Goal: Task Accomplishment & Management: Manage account settings

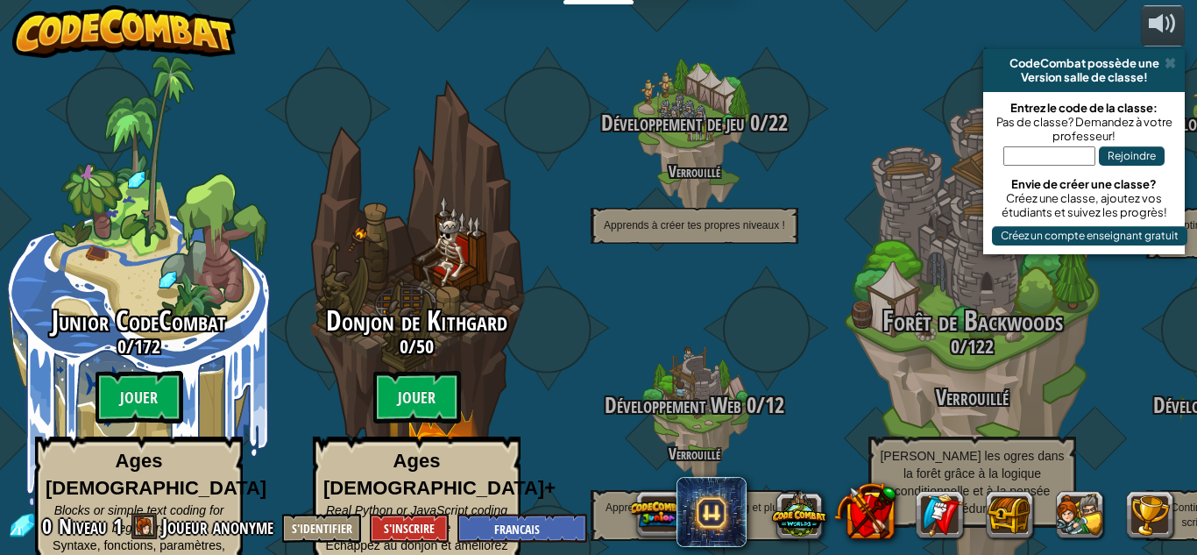
select select "fr"
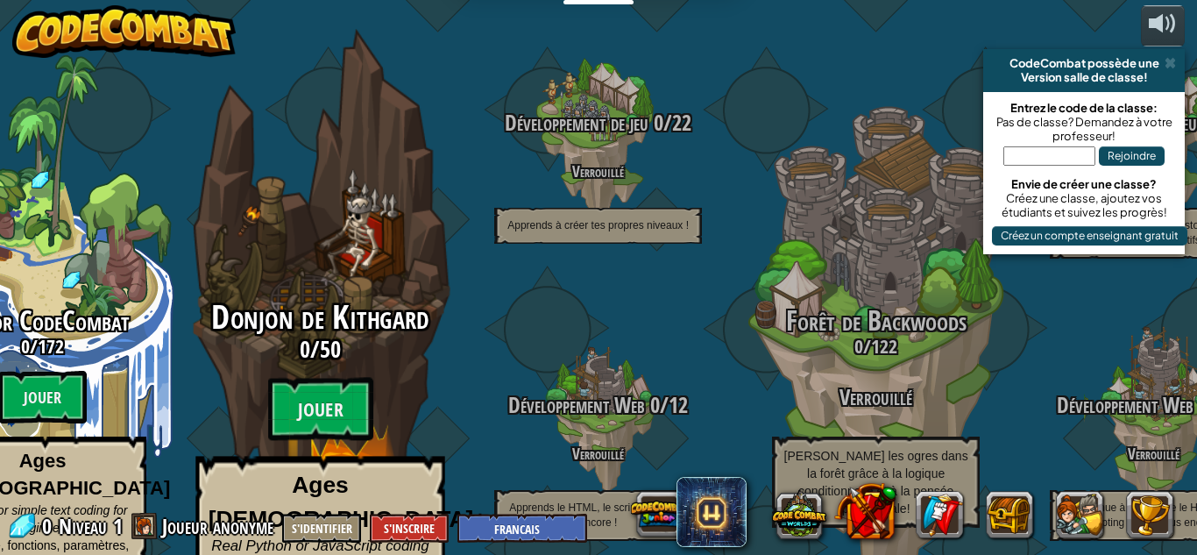
click at [262, 504] on p "Ages [DEMOGRAPHIC_DATA]+ Real Python or JavaScript coding for everyone Échappez…" at bounding box center [319, 544] width 249 height 175
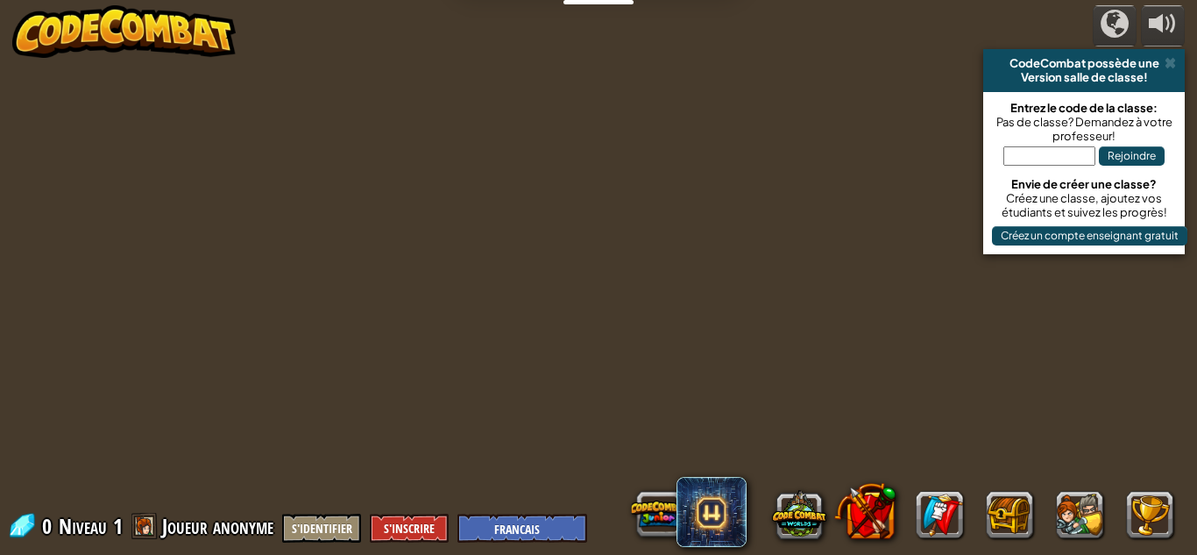
select select "fr"
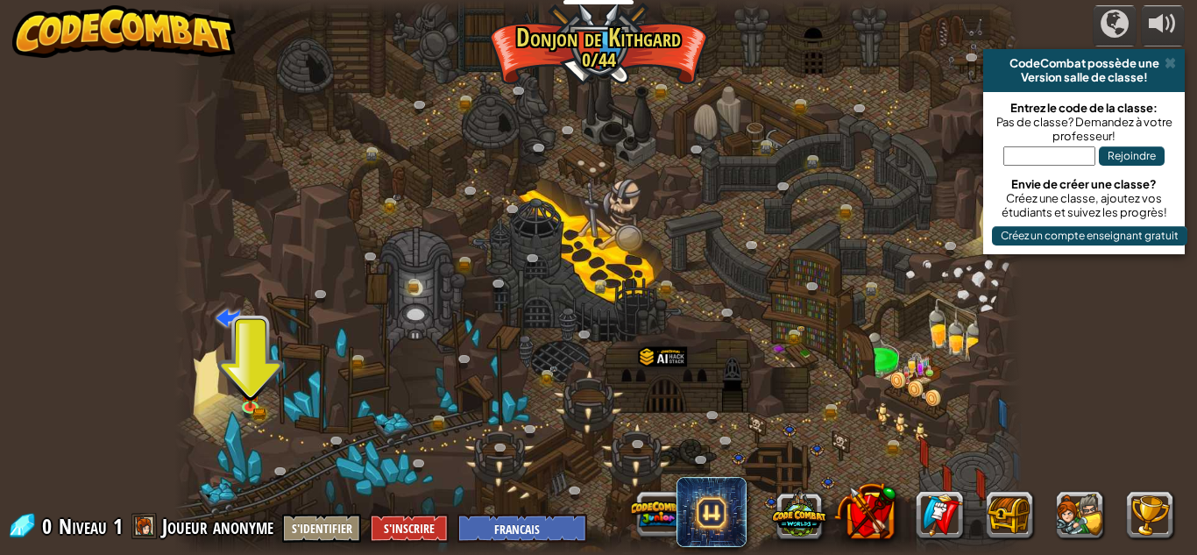
click at [155, 529] on span at bounding box center [144, 526] width 26 height 26
click at [204, 373] on div at bounding box center [598, 277] width 849 height 555
drag, startPoint x: 181, startPoint y: 361, endPoint x: 188, endPoint y: 380, distance: 20.8
click at [188, 380] on div at bounding box center [186, 277] width 25 height 555
click at [209, 391] on div at bounding box center [598, 277] width 849 height 555
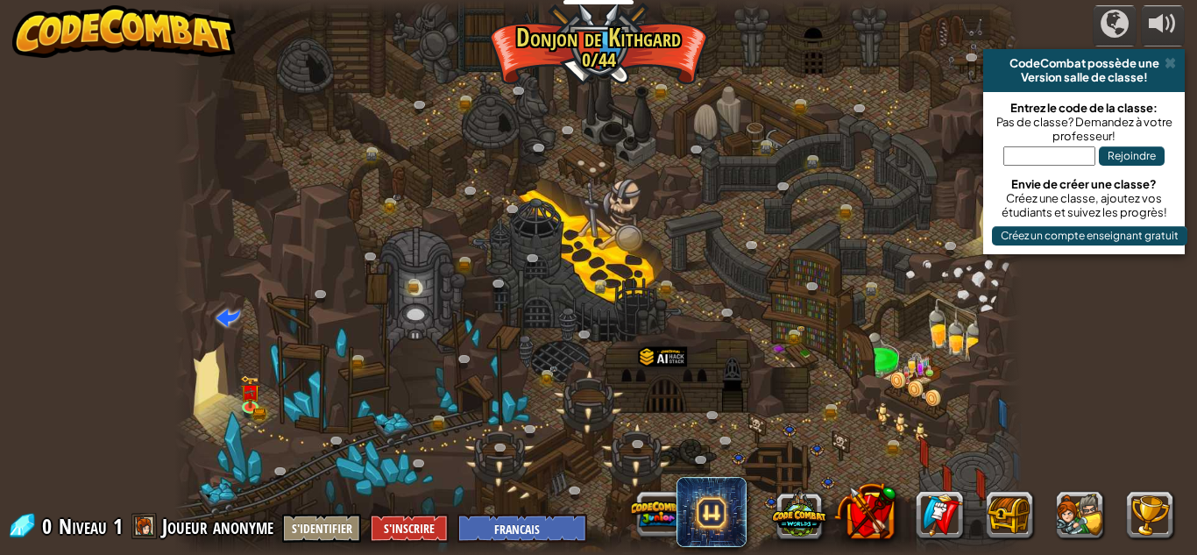
click at [208, 390] on div at bounding box center [598, 277] width 849 height 555
click at [208, 396] on div at bounding box center [598, 277] width 849 height 555
click at [193, 363] on div at bounding box center [186, 277] width 25 height 555
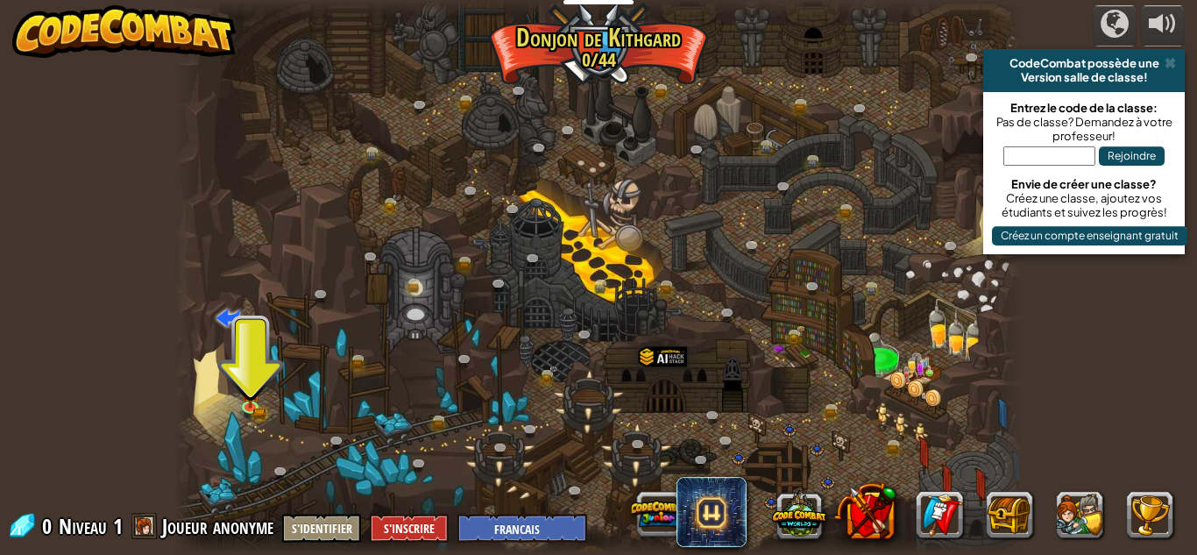
click at [193, 363] on div at bounding box center [186, 277] width 25 height 555
click at [218, 313] on span at bounding box center [229, 317] width 24 height 24
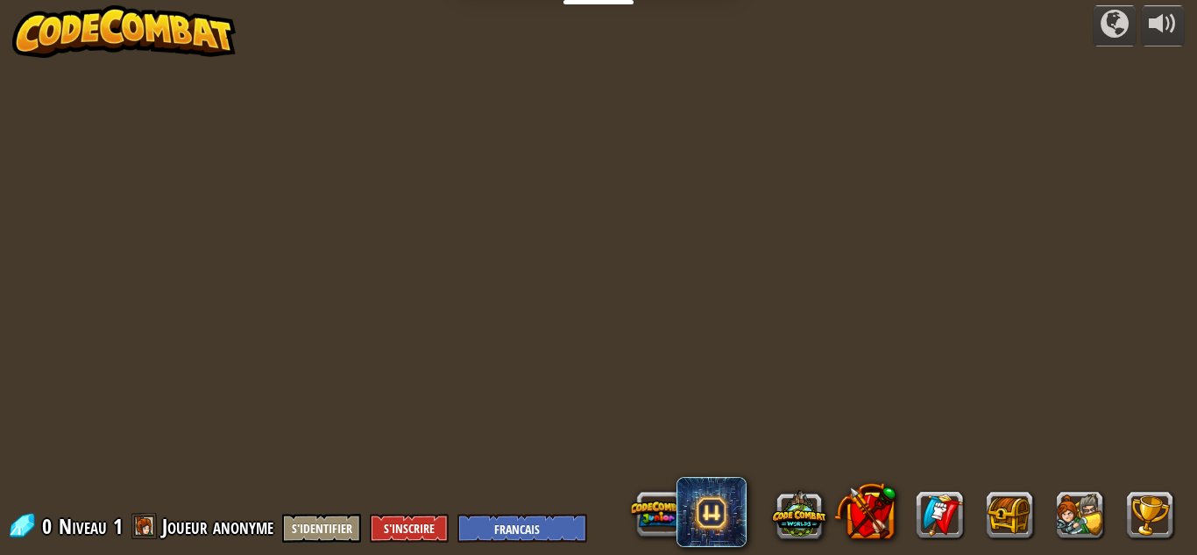
select select "fr"
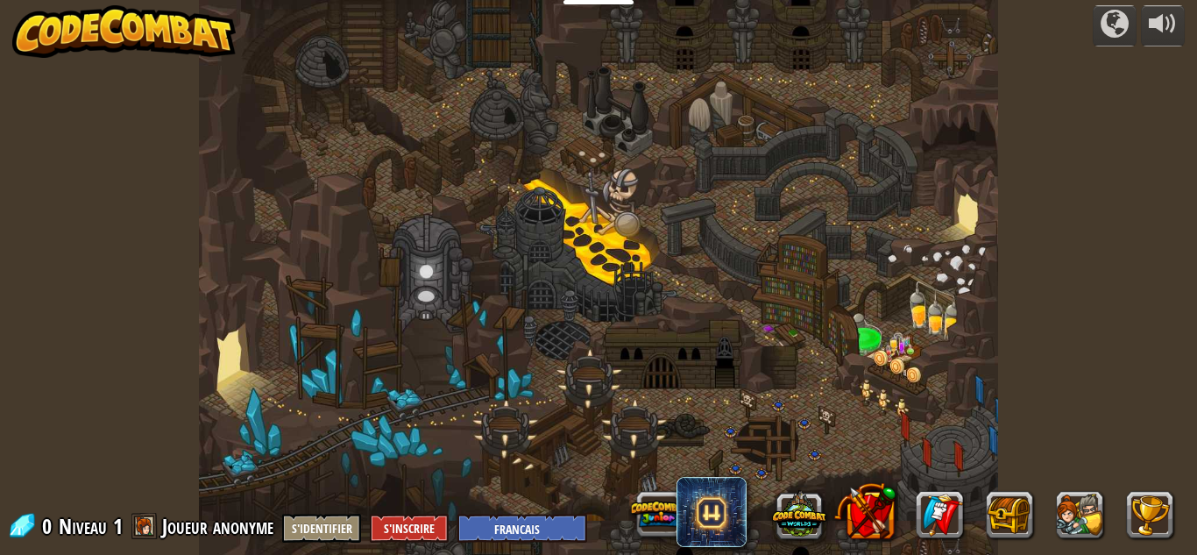
select select "fr"
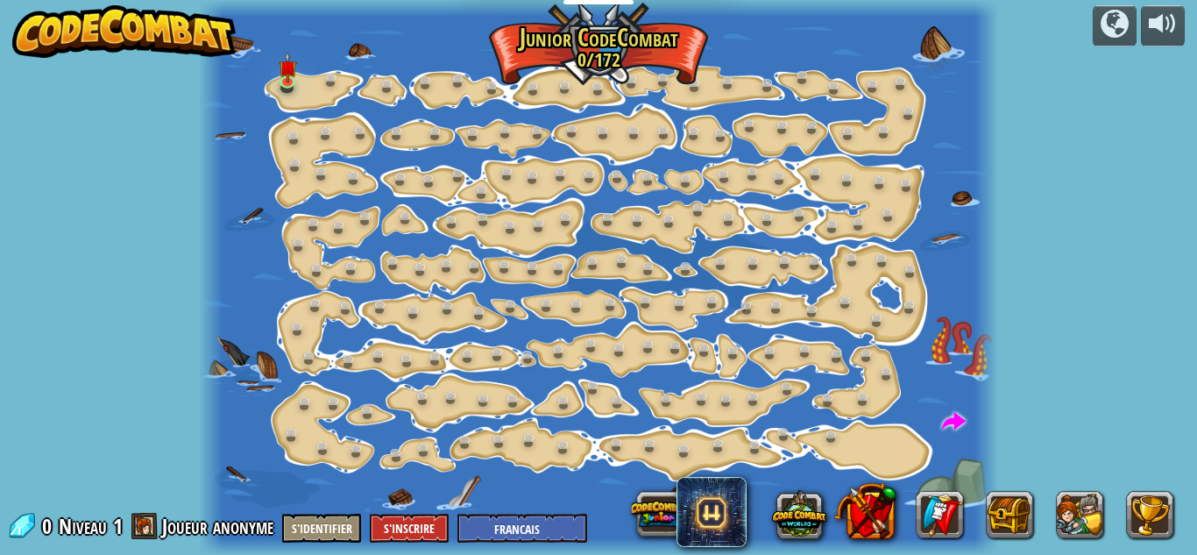
click at [218, 313] on div at bounding box center [211, 277] width 24 height 555
click at [793, 130] on link at bounding box center [787, 129] width 35 height 35
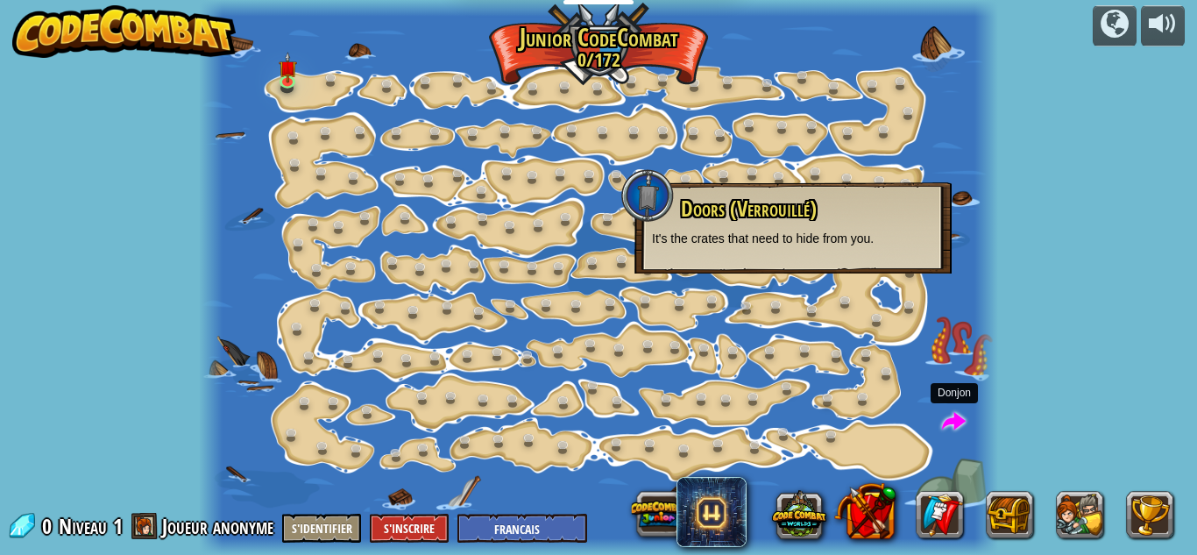
click at [952, 419] on span at bounding box center [954, 422] width 24 height 24
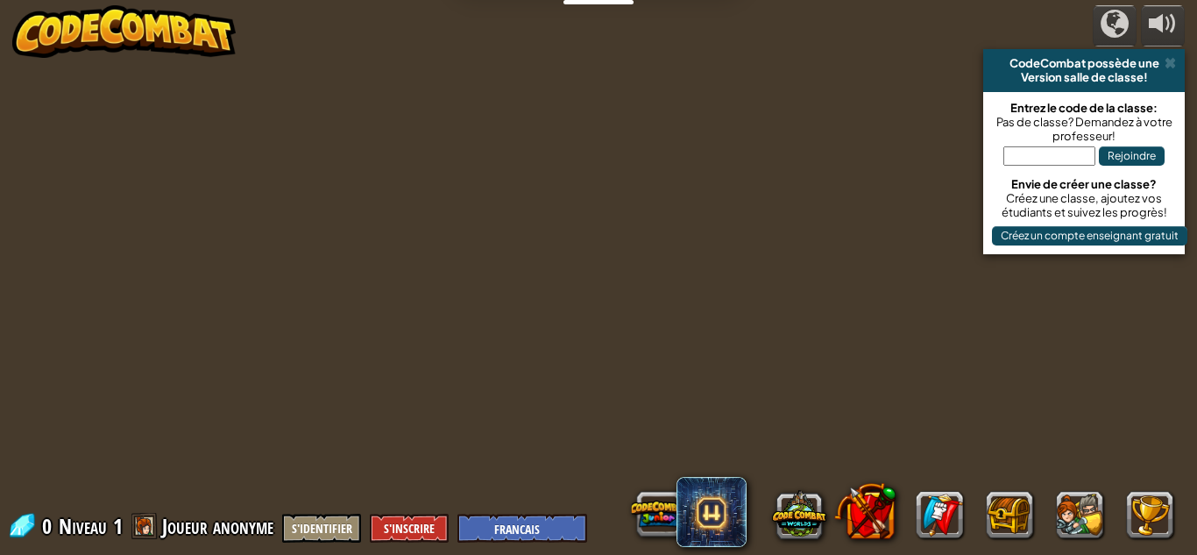
select select "fr"
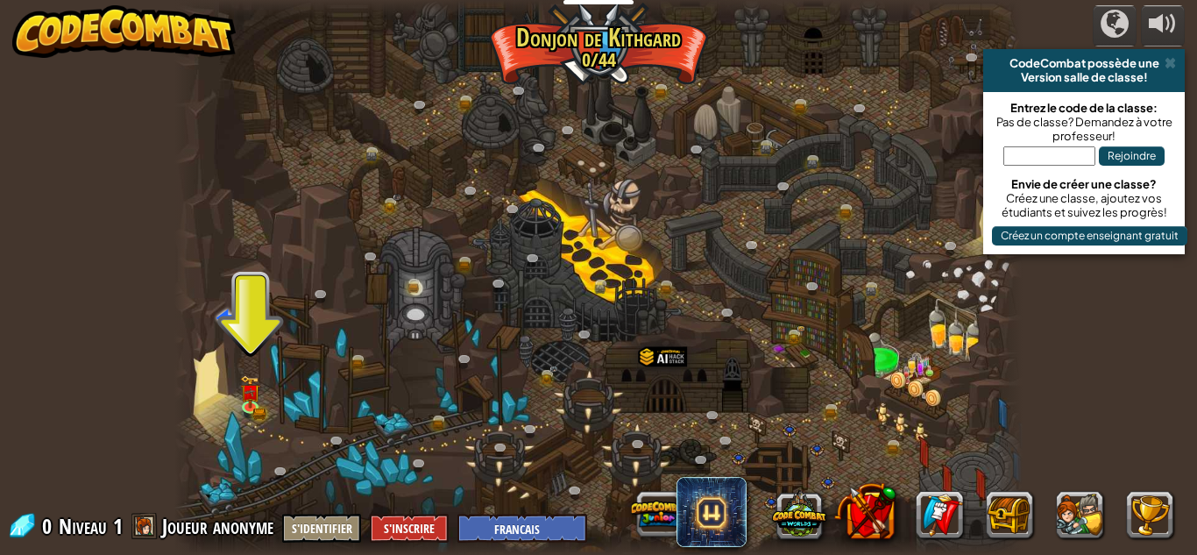
click at [205, 359] on div at bounding box center [598, 277] width 849 height 555
click at [89, 50] on img at bounding box center [124, 31] width 224 height 53
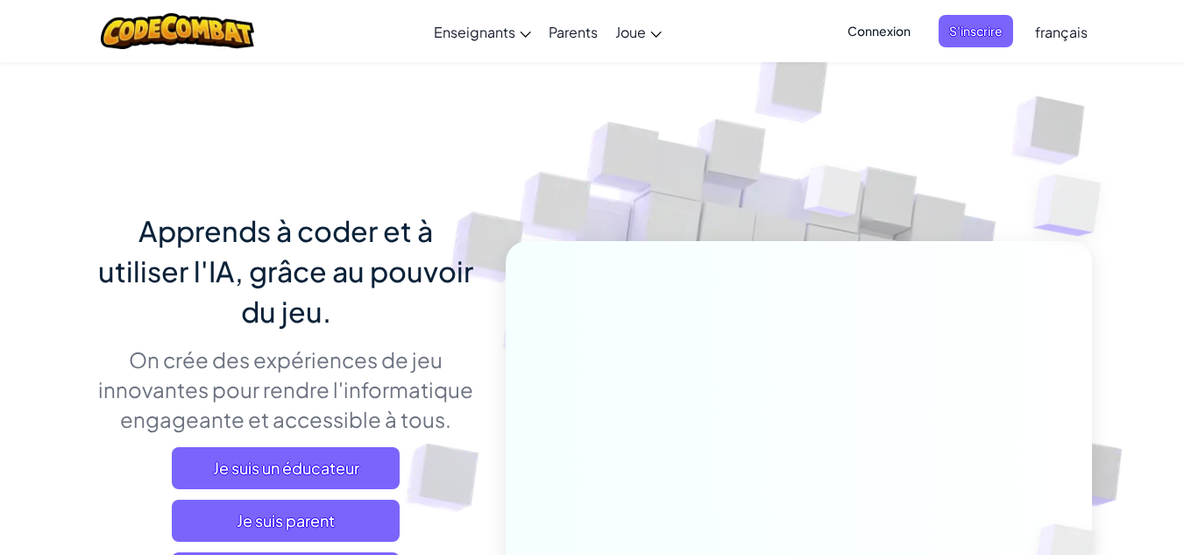
click at [887, 38] on span "Connexion" at bounding box center [879, 31] width 84 height 32
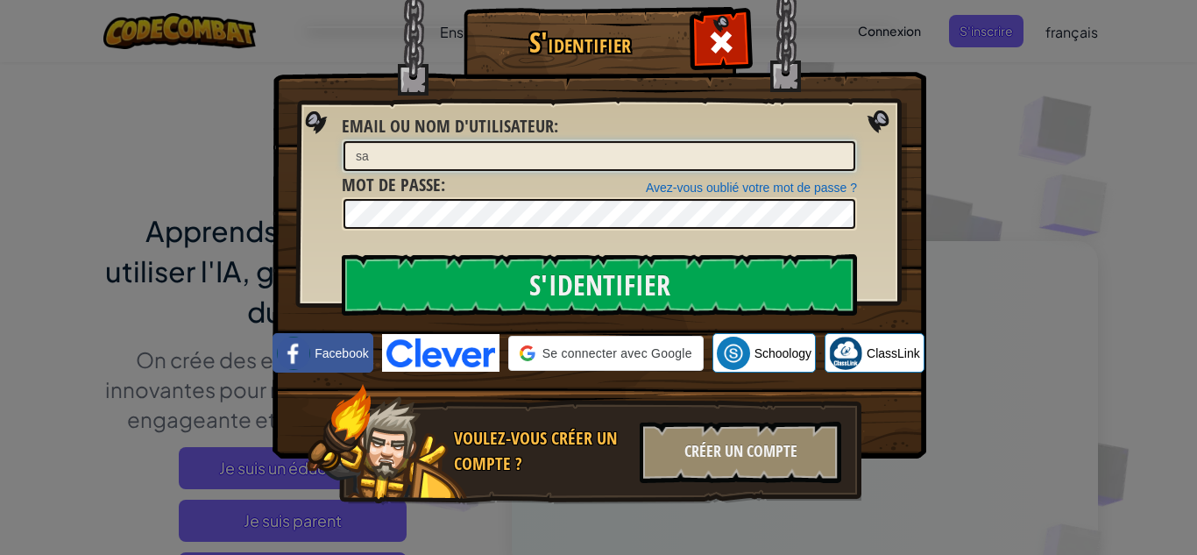
click at [490, 157] on input "sa" at bounding box center [600, 156] width 512 height 30
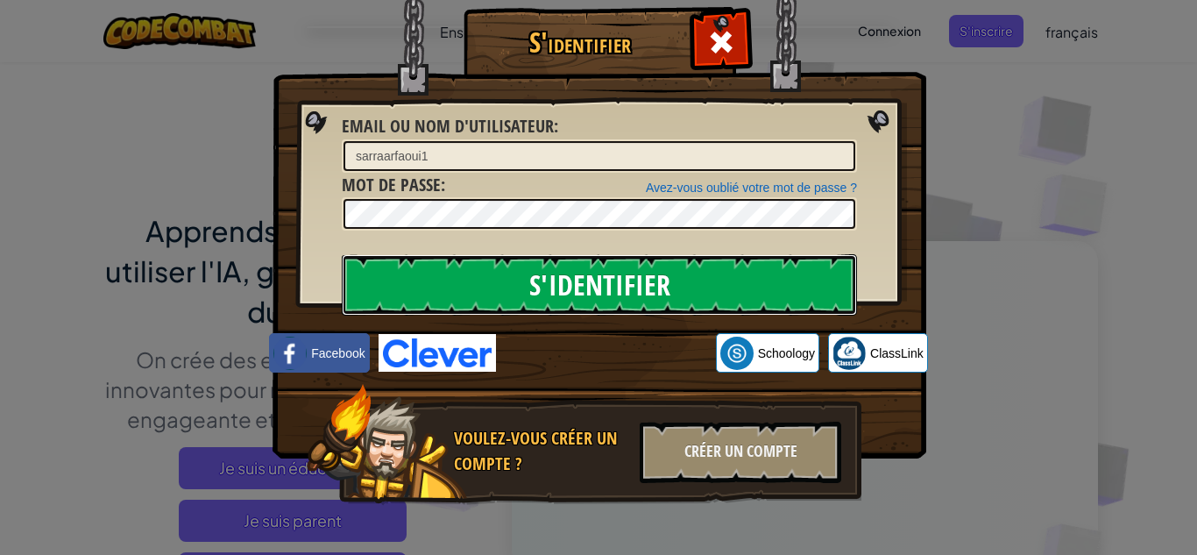
click at [511, 267] on input "S'identifier" at bounding box center [599, 284] width 515 height 61
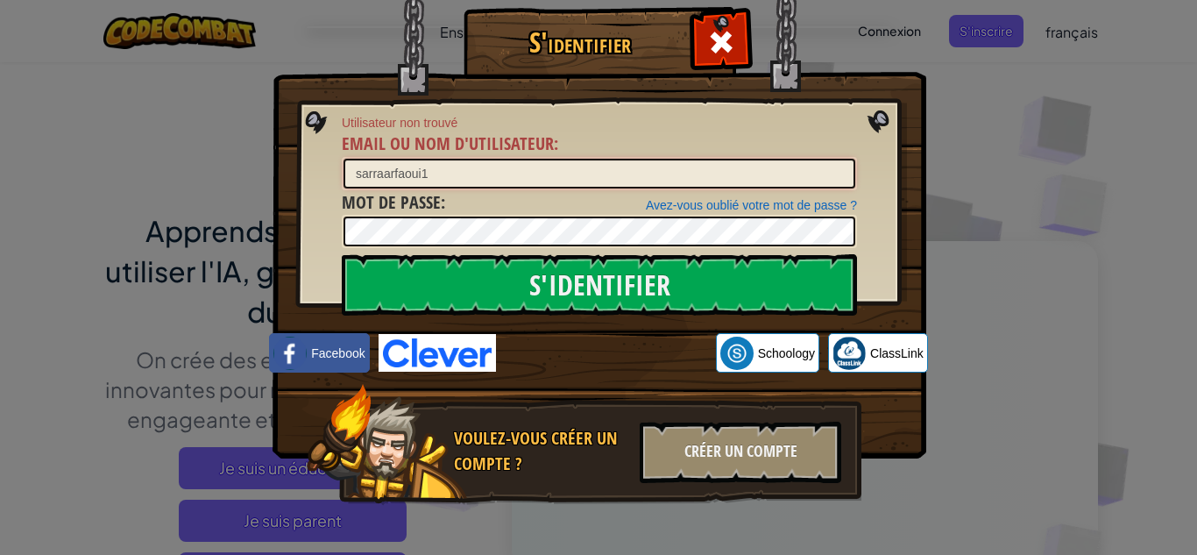
click at [380, 176] on input "sarraarfaoui1" at bounding box center [600, 174] width 512 height 30
type input "sarra arfaoui1"
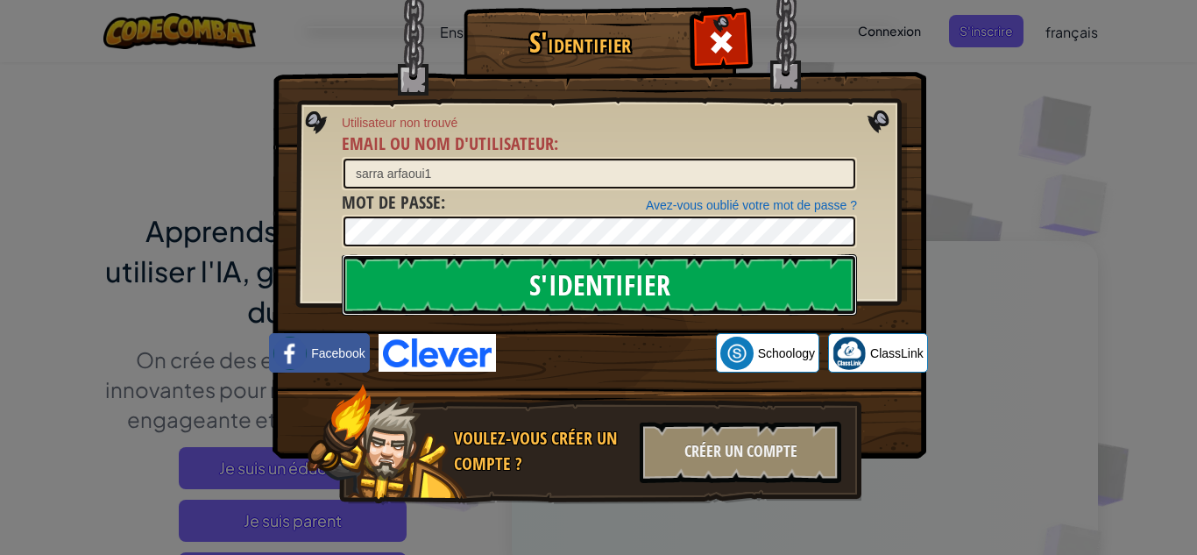
click at [511, 291] on input "S'identifier" at bounding box center [599, 284] width 515 height 61
